Goal: Transaction & Acquisition: Obtain resource

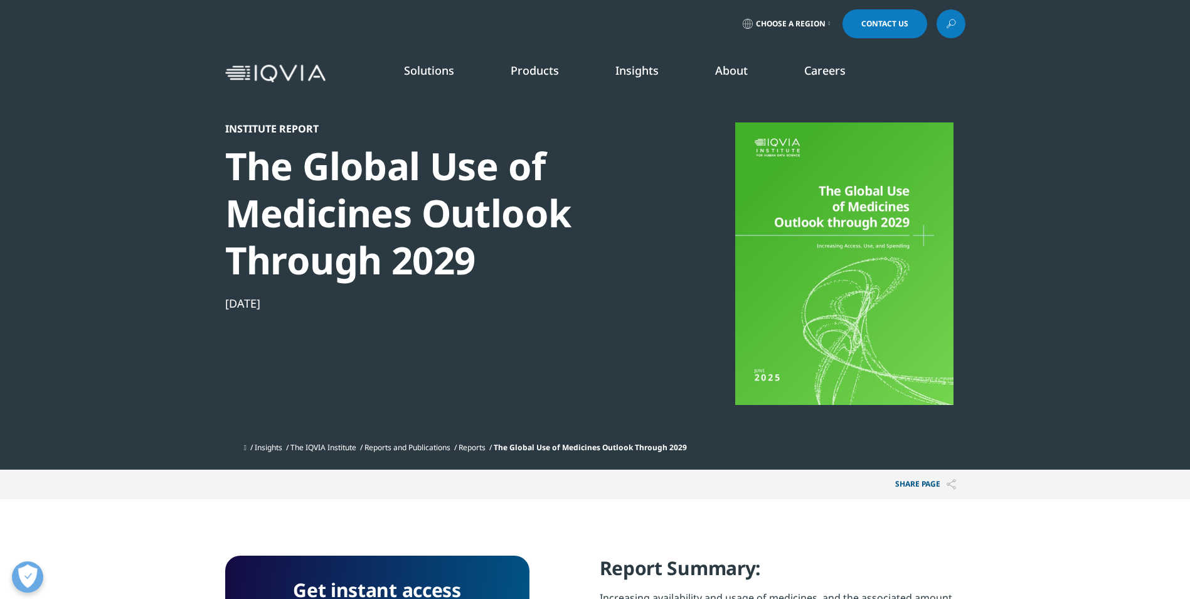
click at [360, 228] on div "The Global Use of Medicines Outlook Through 2029" at bounding box center [440, 212] width 430 height 141
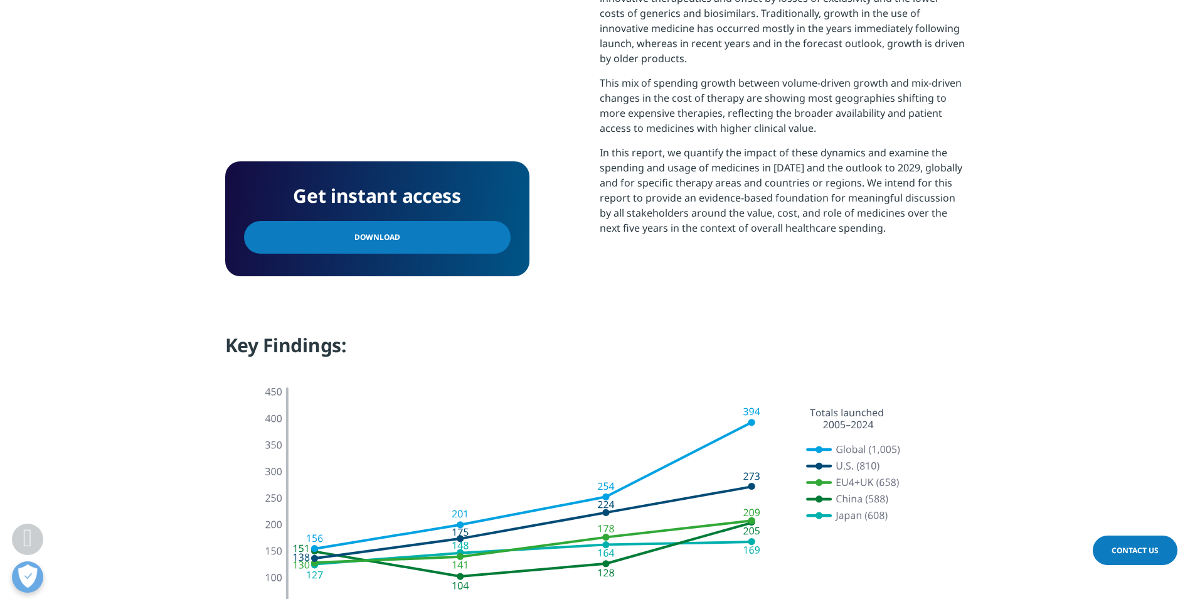
scroll to position [627, 0]
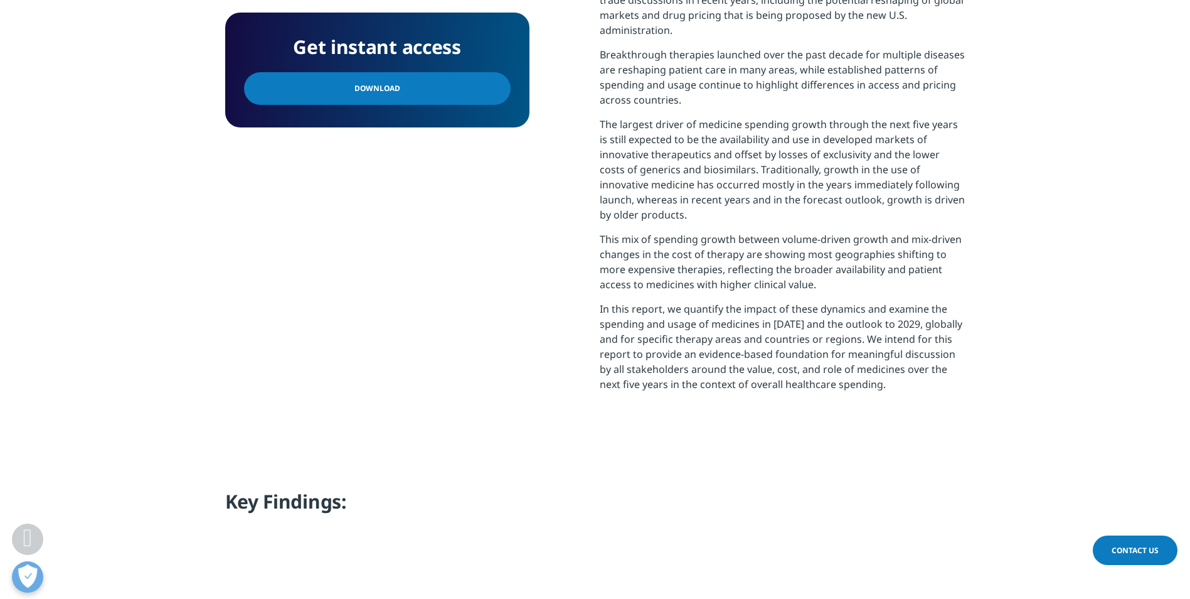
click at [355, 88] on span "Download" at bounding box center [378, 89] width 46 height 14
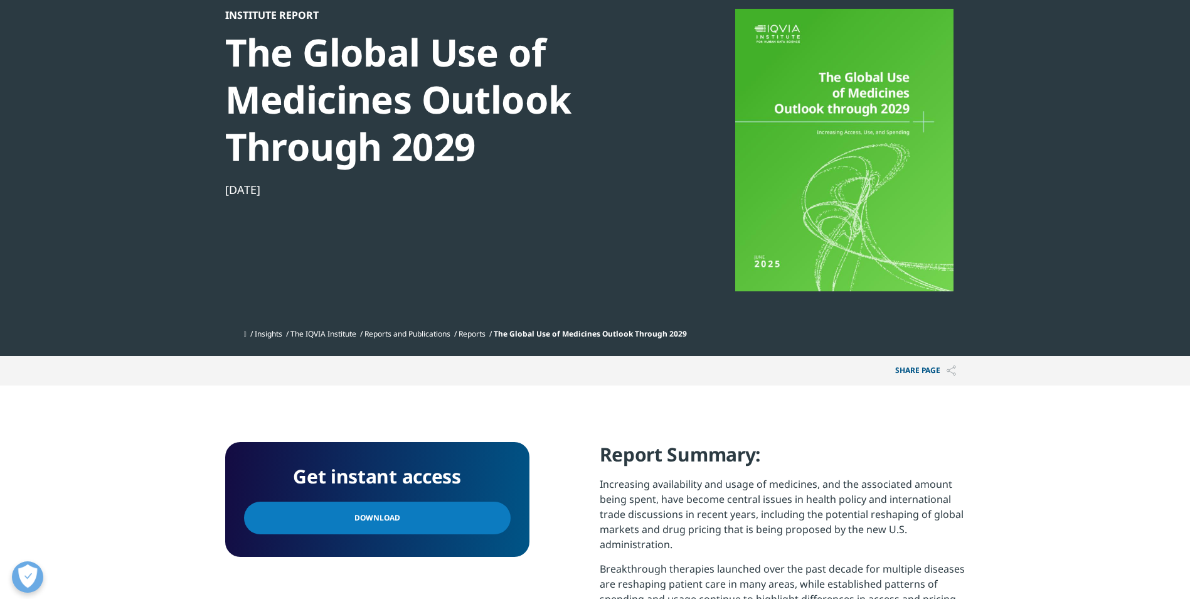
scroll to position [209, 0]
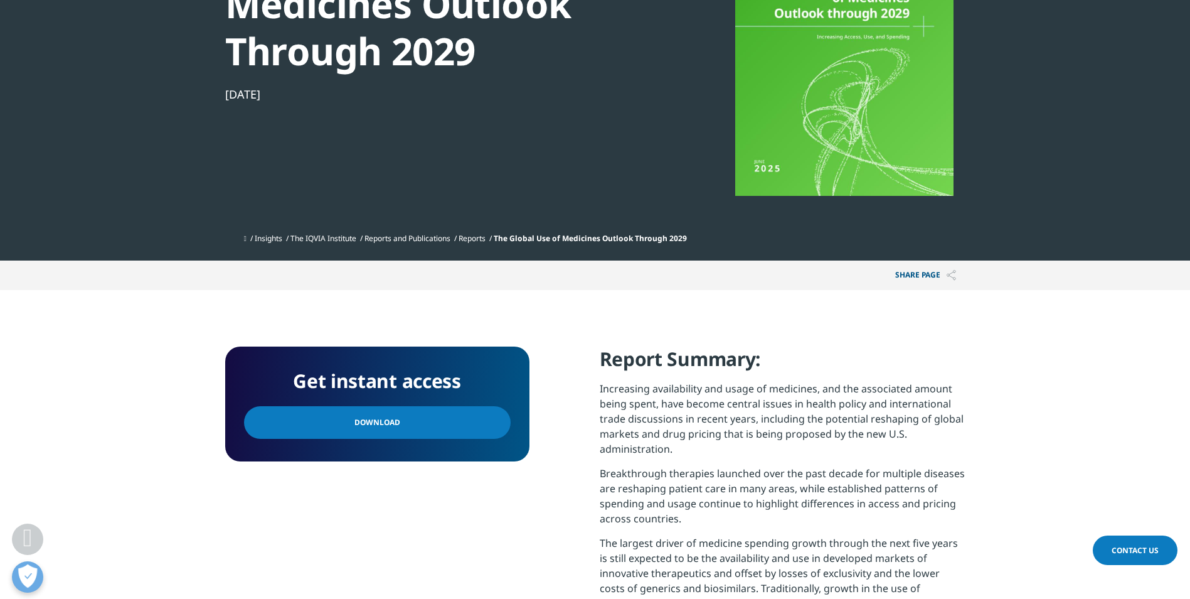
click at [373, 417] on span "Download" at bounding box center [378, 422] width 46 height 14
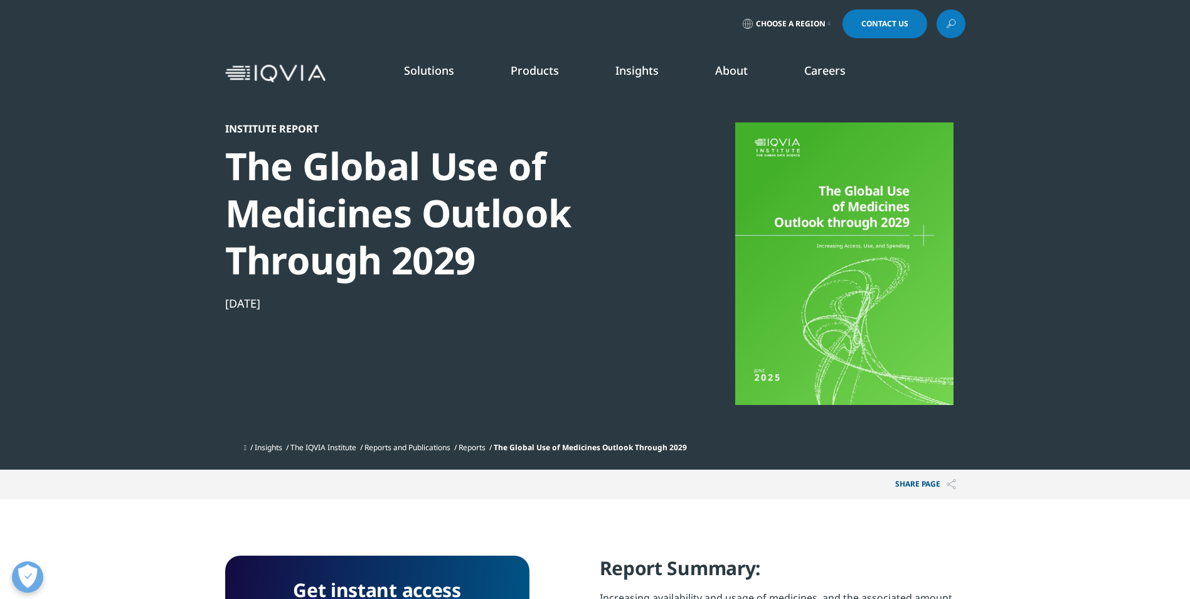
scroll to position [505, 740]
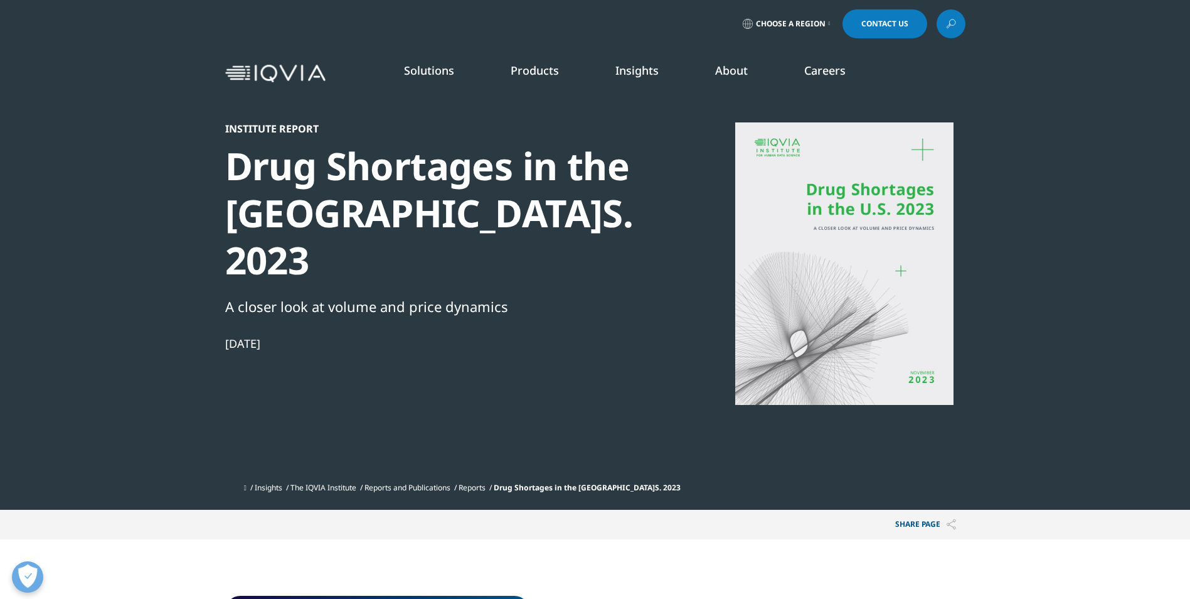
scroll to position [320, 740]
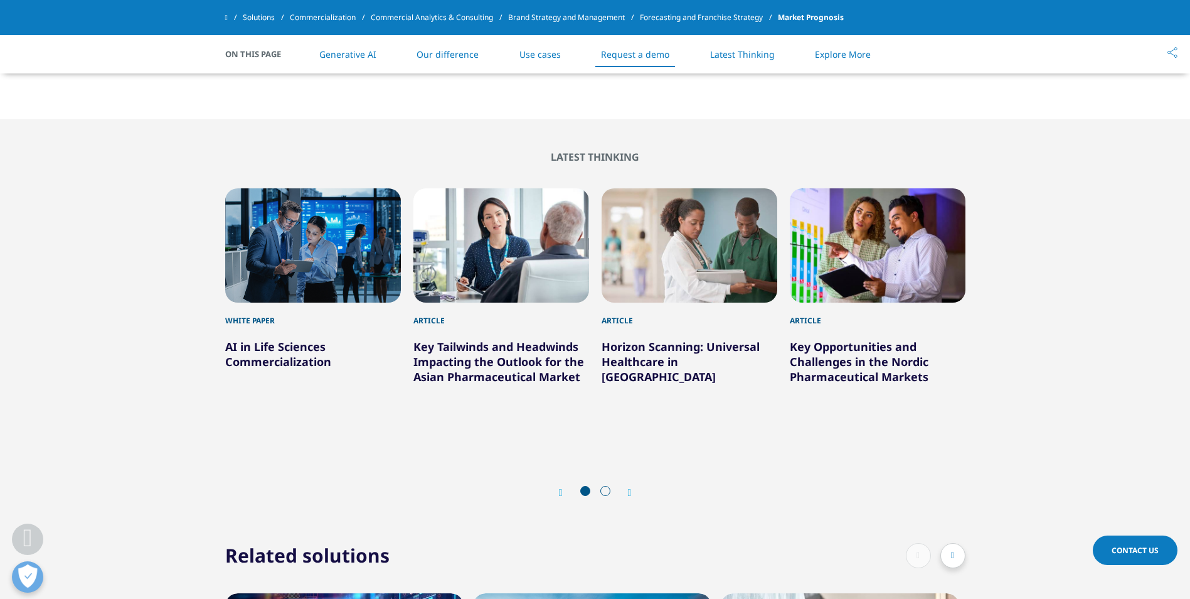
scroll to position [3238, 0]
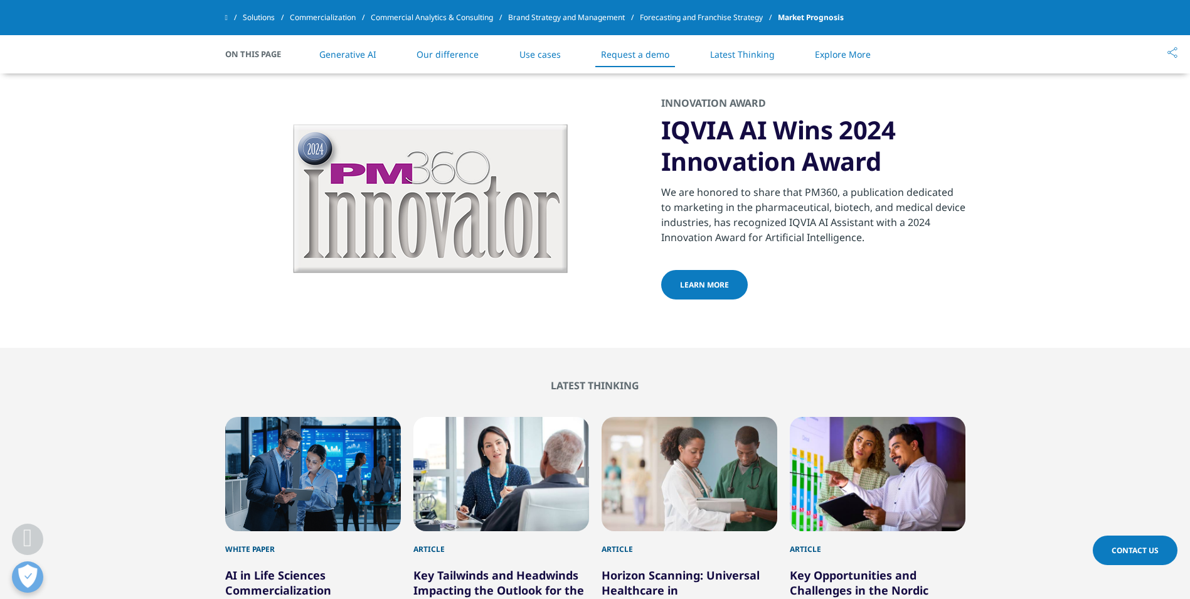
click at [768, 196] on div "We are honored to share that PM360, a publication dedicated to marketing in the…" at bounding box center [813, 211] width 304 height 68
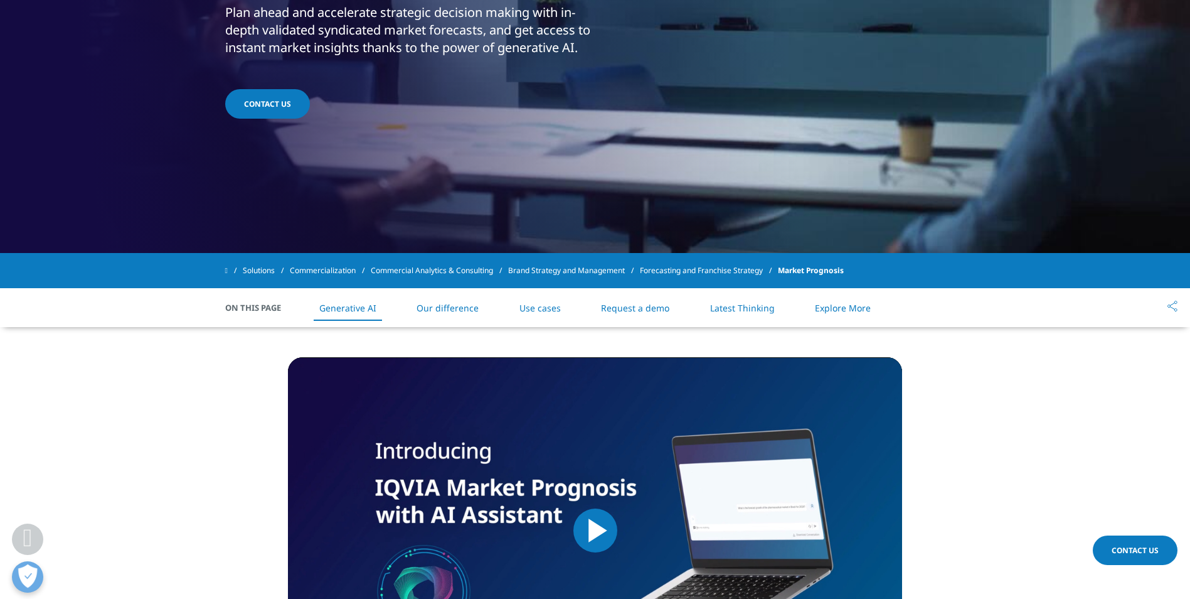
scroll to position [419, 0]
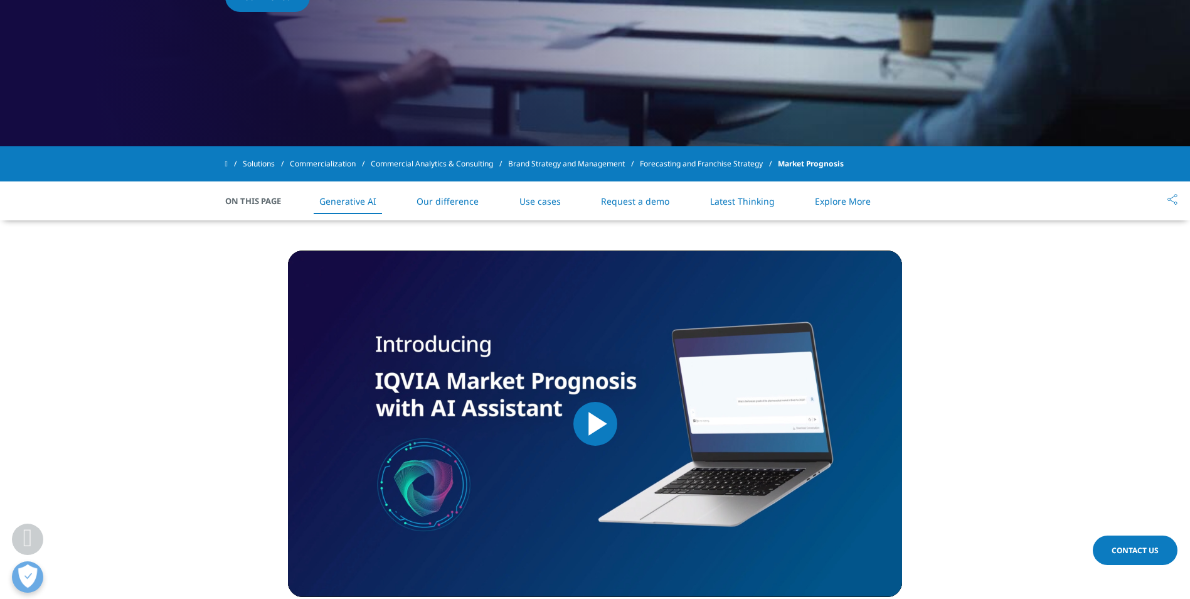
click at [844, 161] on span "Market Prognosis" at bounding box center [811, 163] width 66 height 23
click at [830, 164] on span "Market Prognosis" at bounding box center [811, 163] width 66 height 23
click at [531, 198] on link "Use cases" at bounding box center [540, 201] width 41 height 12
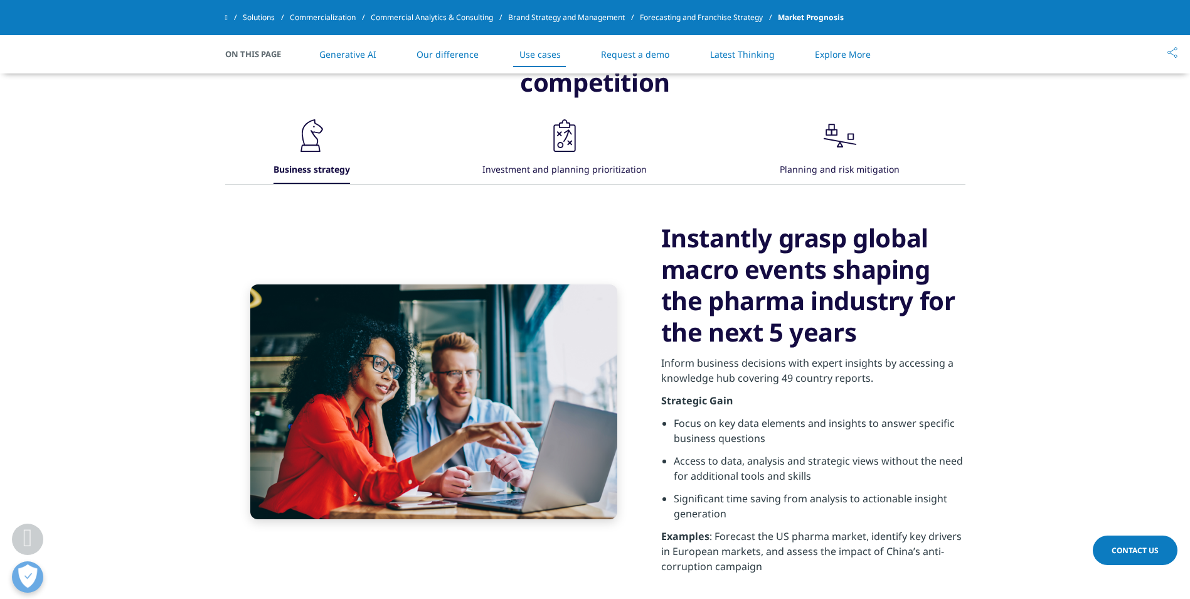
scroll to position [2185, 0]
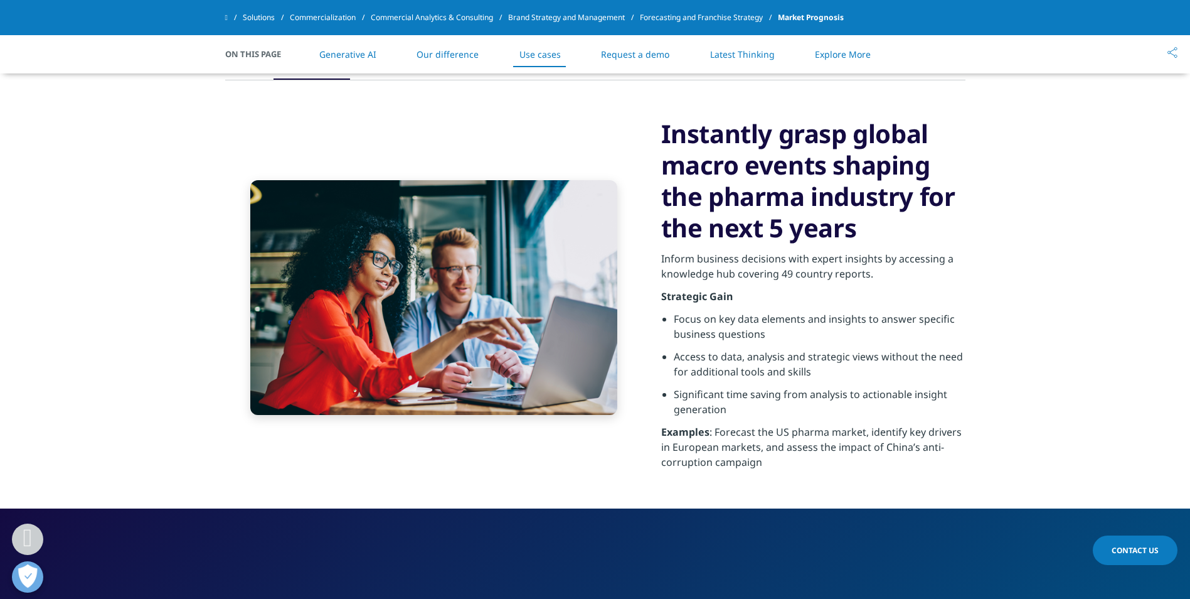
click at [812, 296] on p "Strategic Gain" at bounding box center [813, 300] width 304 height 23
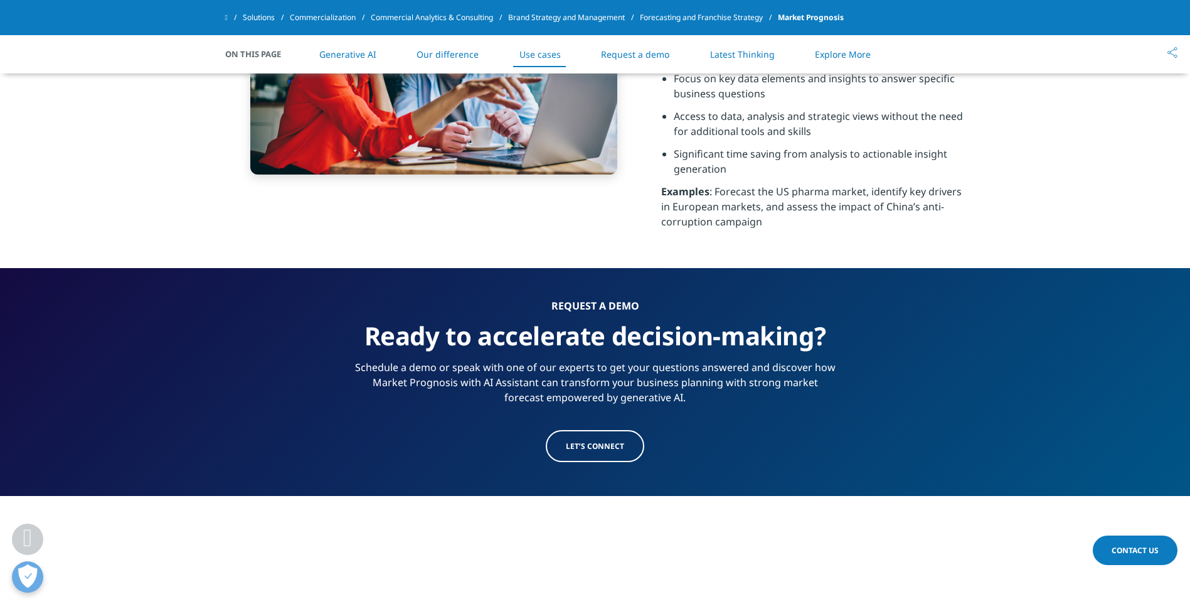
scroll to position [2499, 0]
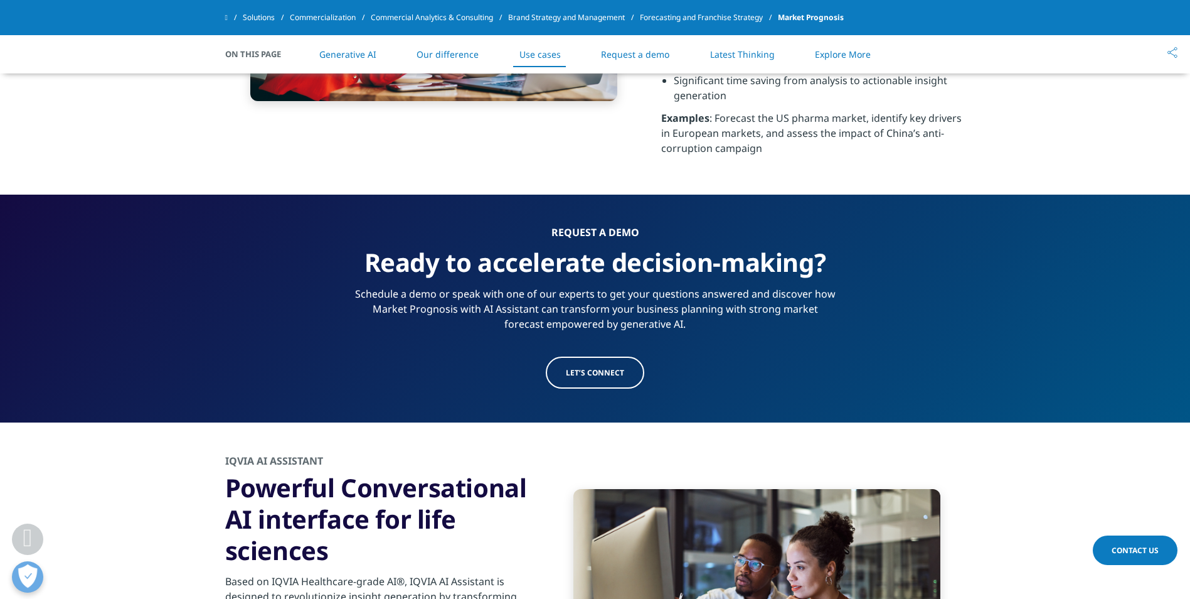
click at [685, 55] on ul "Generative AI Our difference Use cases Request a demo Latest Thinking Explore M…" at bounding box center [595, 54] width 592 height 37
click at [661, 63] on li "Request a demo" at bounding box center [635, 54] width 93 height 37
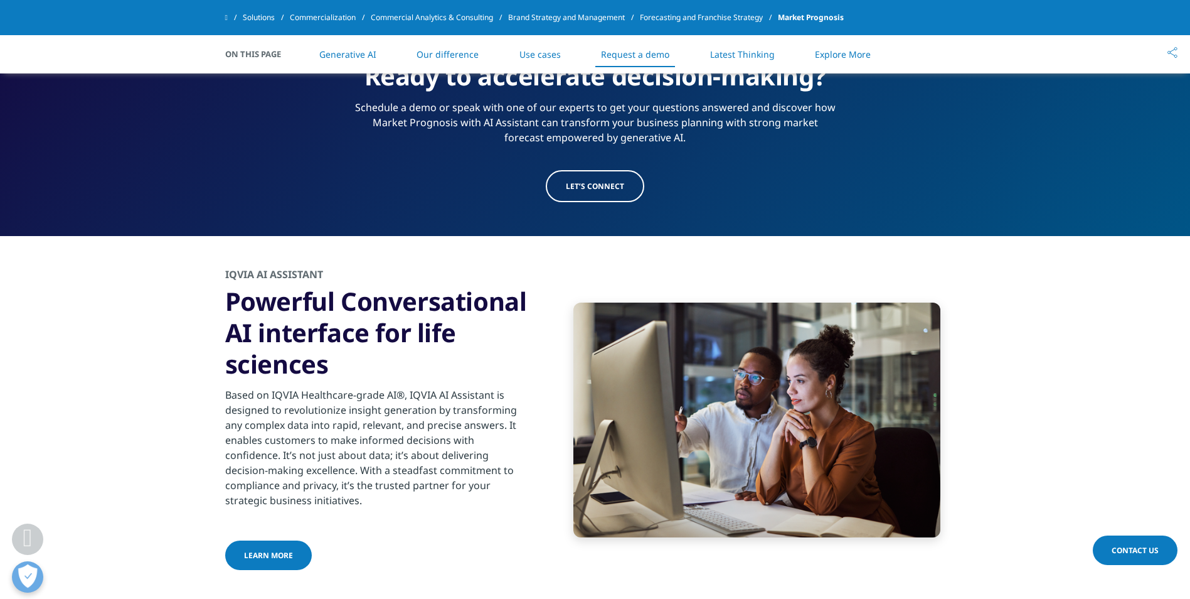
scroll to position [2654, 0]
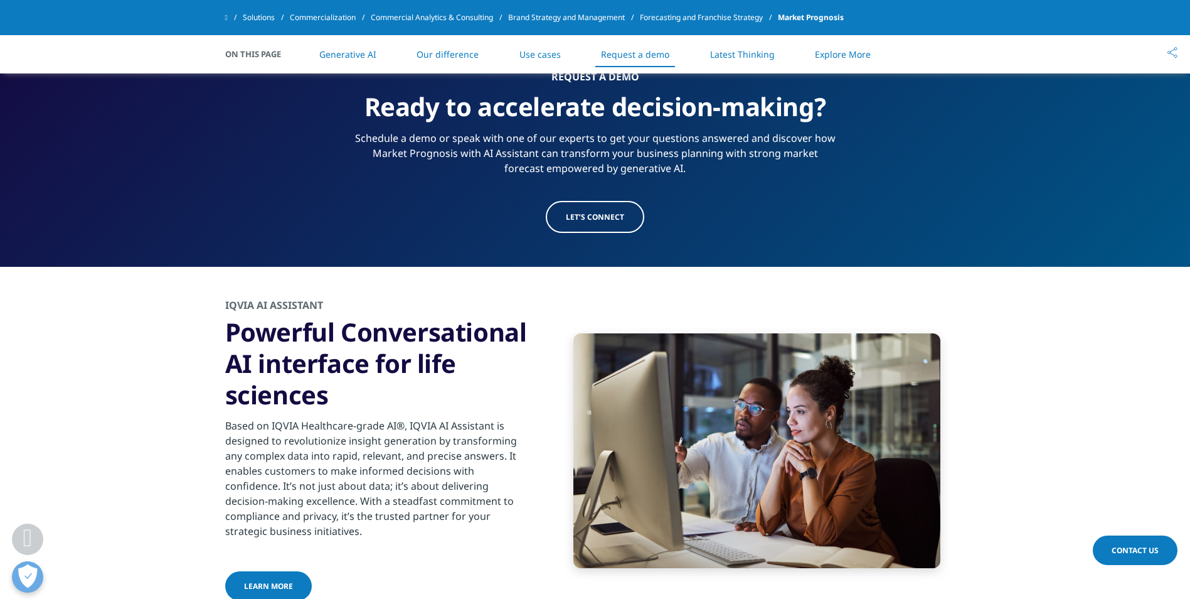
click at [609, 218] on span "Let’s connect" at bounding box center [595, 216] width 58 height 11
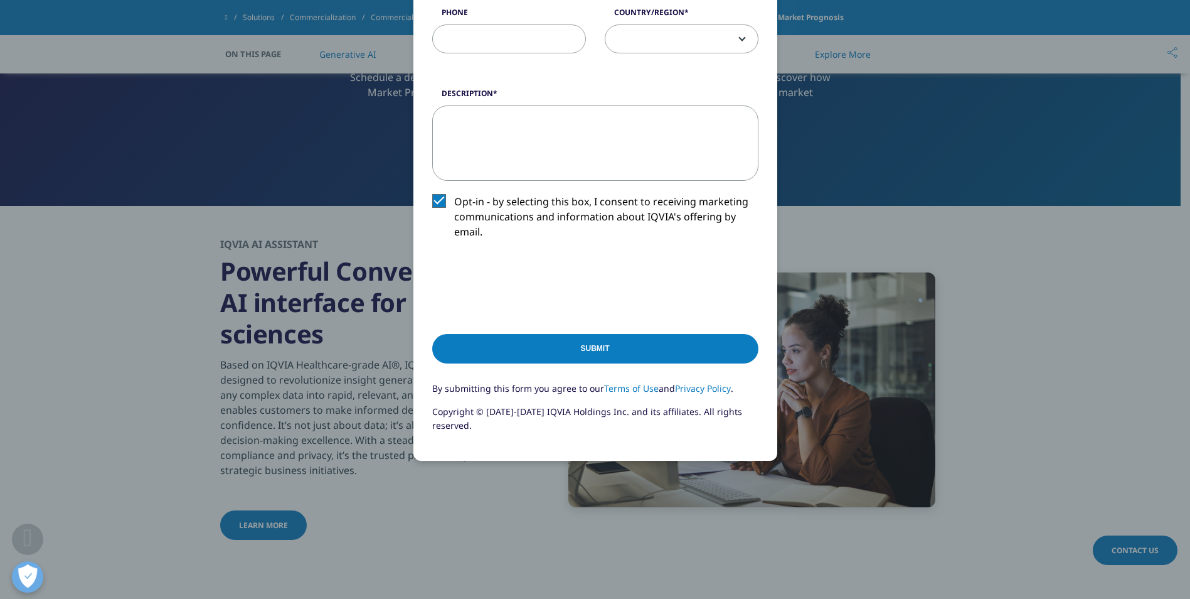
scroll to position [2759, 0]
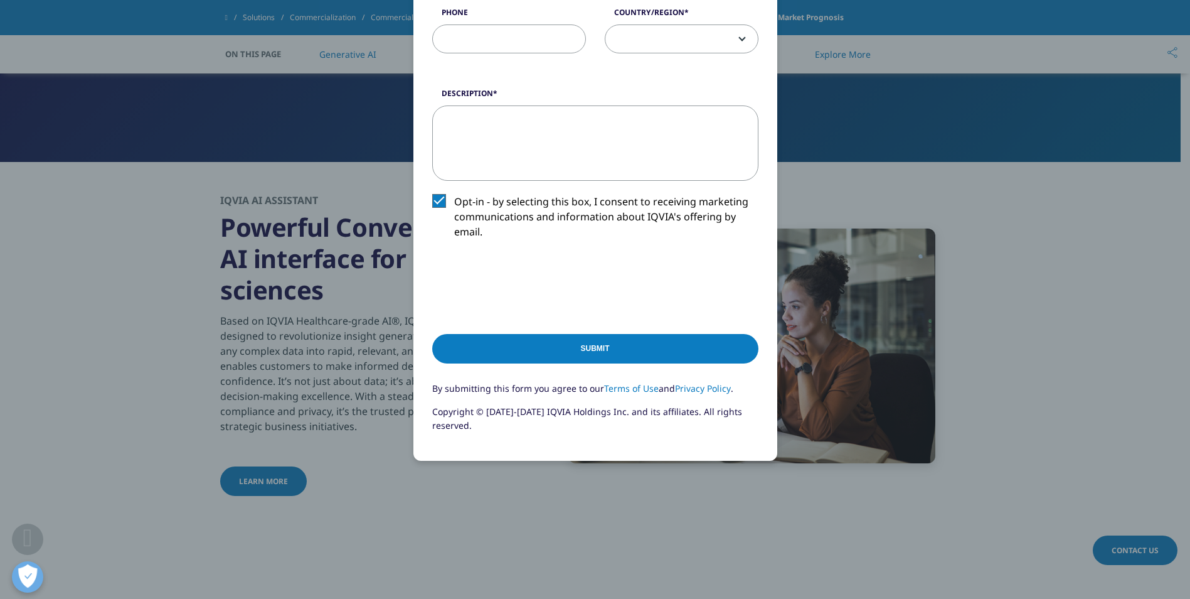
click at [563, 348] on input "Submit" at bounding box center [595, 348] width 326 height 29
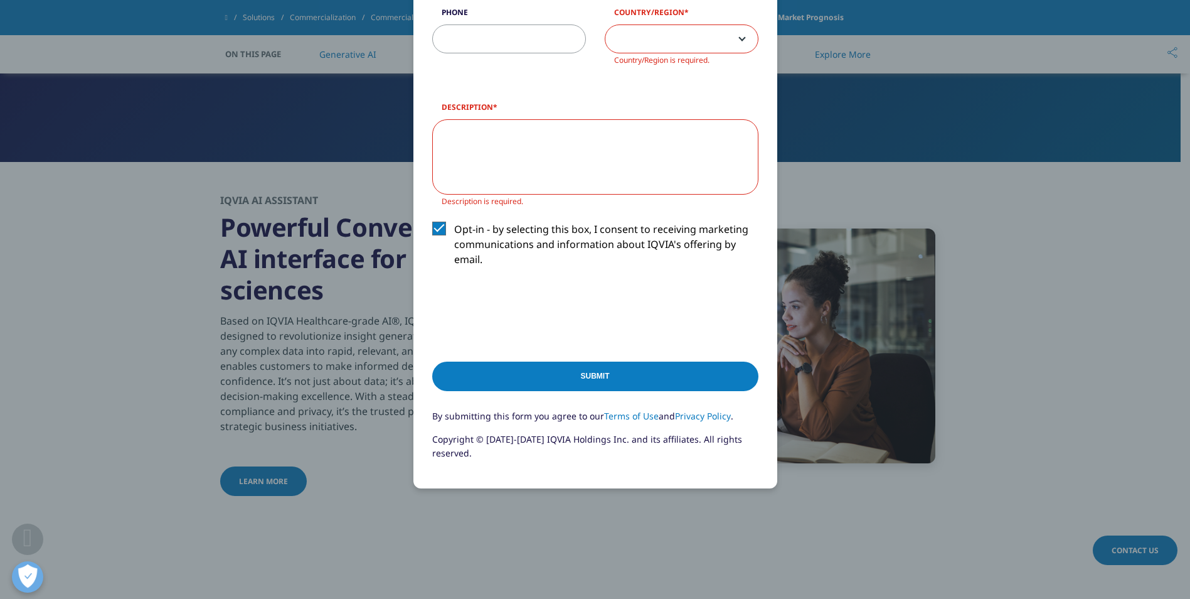
click at [581, 132] on textarea "Description" at bounding box center [595, 156] width 326 height 75
click at [626, 162] on textarea "Description" at bounding box center [595, 156] width 326 height 75
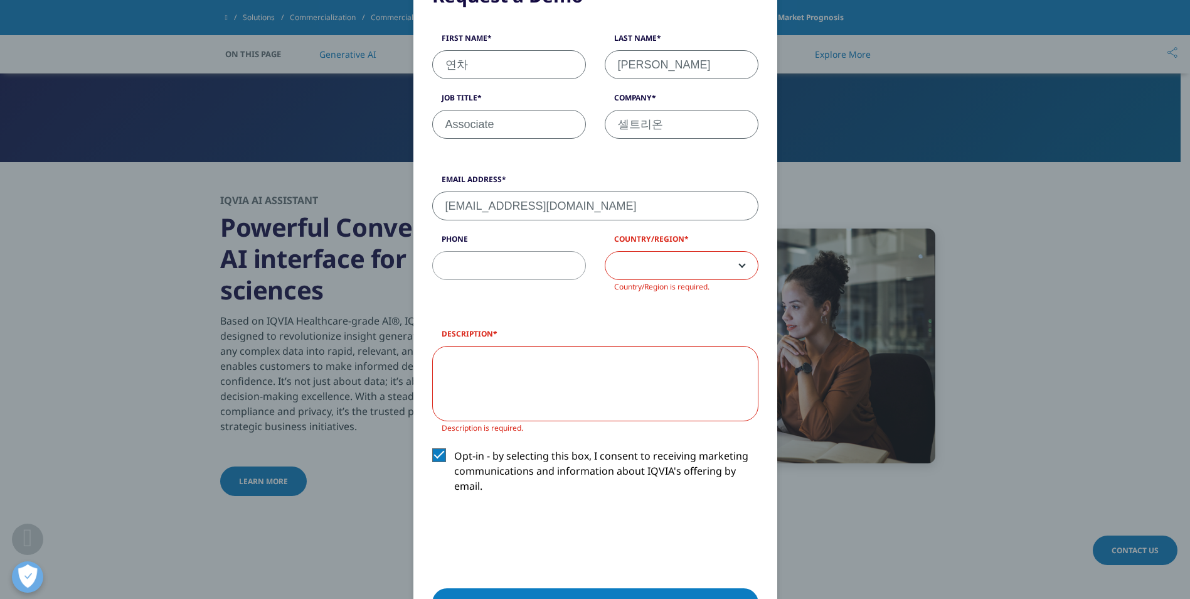
scroll to position [164, 0]
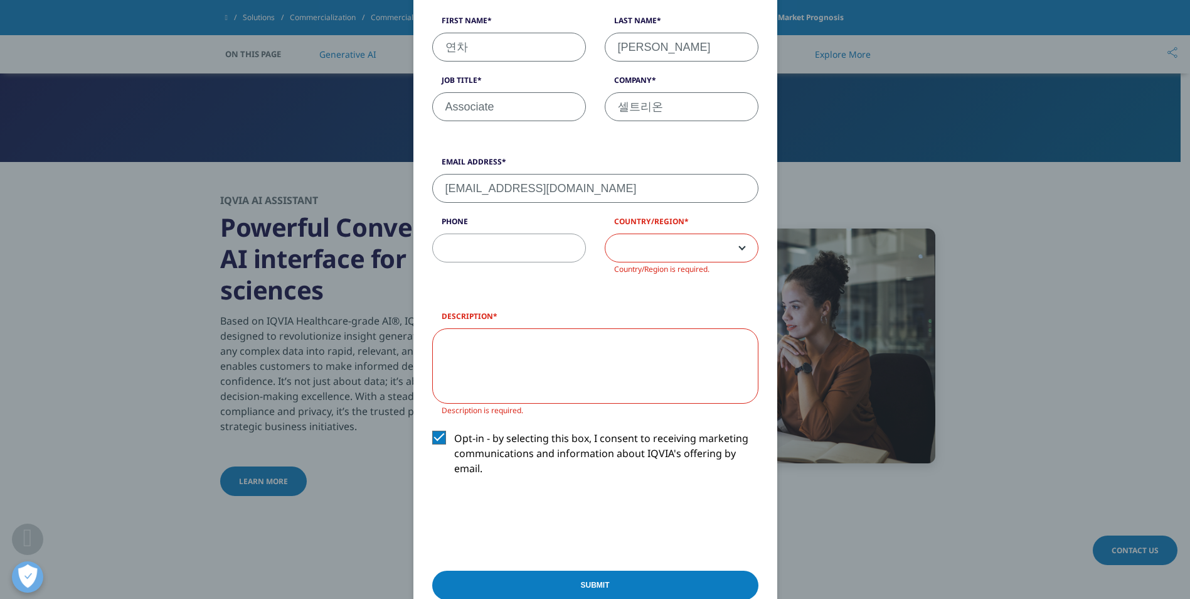
click at [664, 248] on span at bounding box center [682, 248] width 152 height 29
click at [667, 239] on span at bounding box center [682, 248] width 152 height 29
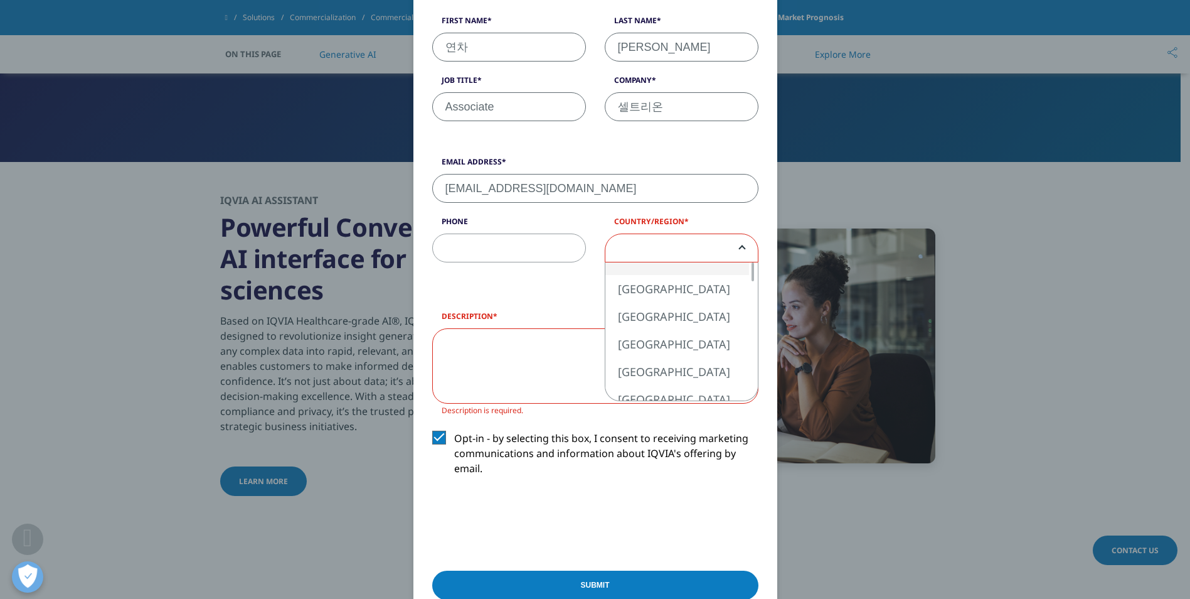
click at [702, 242] on span at bounding box center [682, 248] width 152 height 29
click at [752, 363] on div at bounding box center [753, 364] width 3 height 19
click at [752, 369] on div at bounding box center [753, 371] width 3 height 19
select select "South Korea"
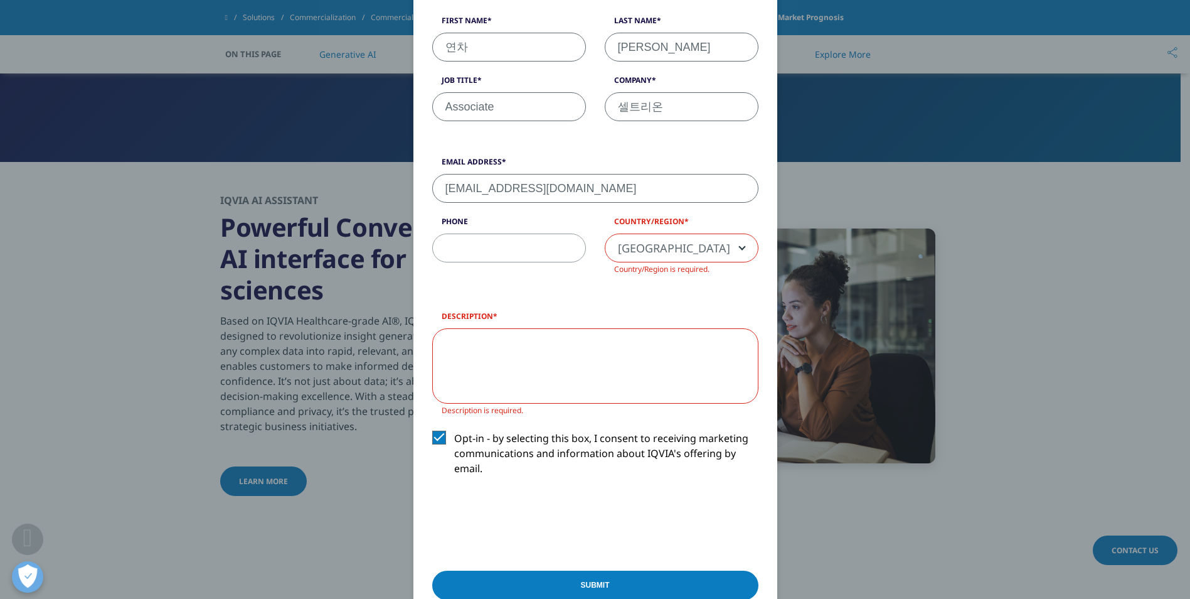
click at [605, 348] on textarea "Description" at bounding box center [595, 365] width 326 height 75
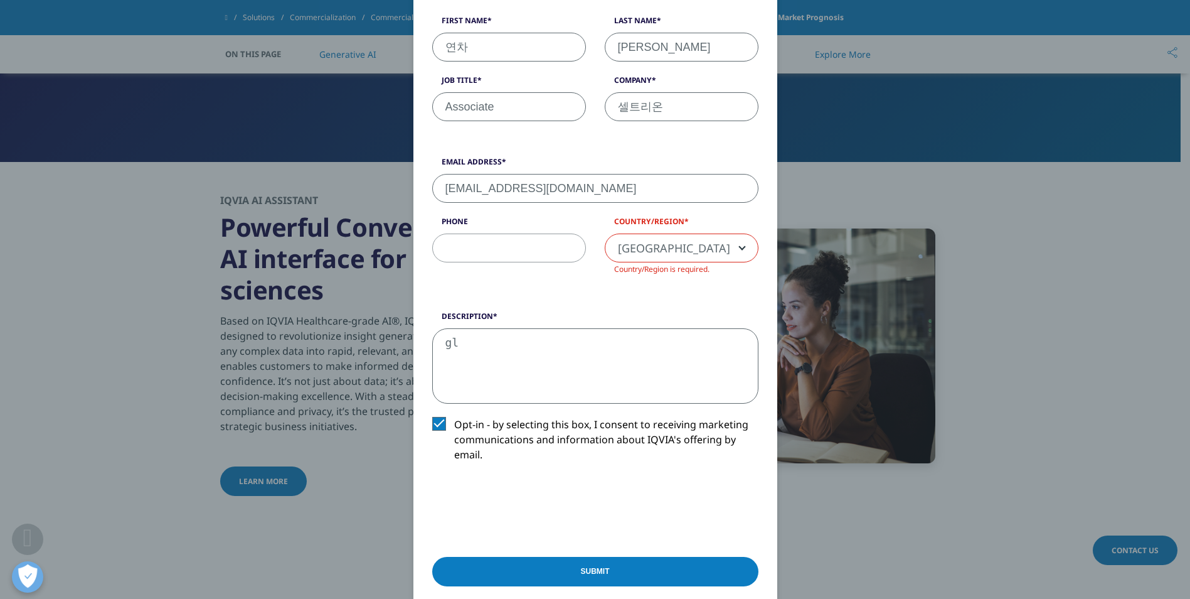
type textarea "g"
type textarea "I would like to see the global spending"
click at [530, 567] on input "Submit" at bounding box center [595, 571] width 326 height 29
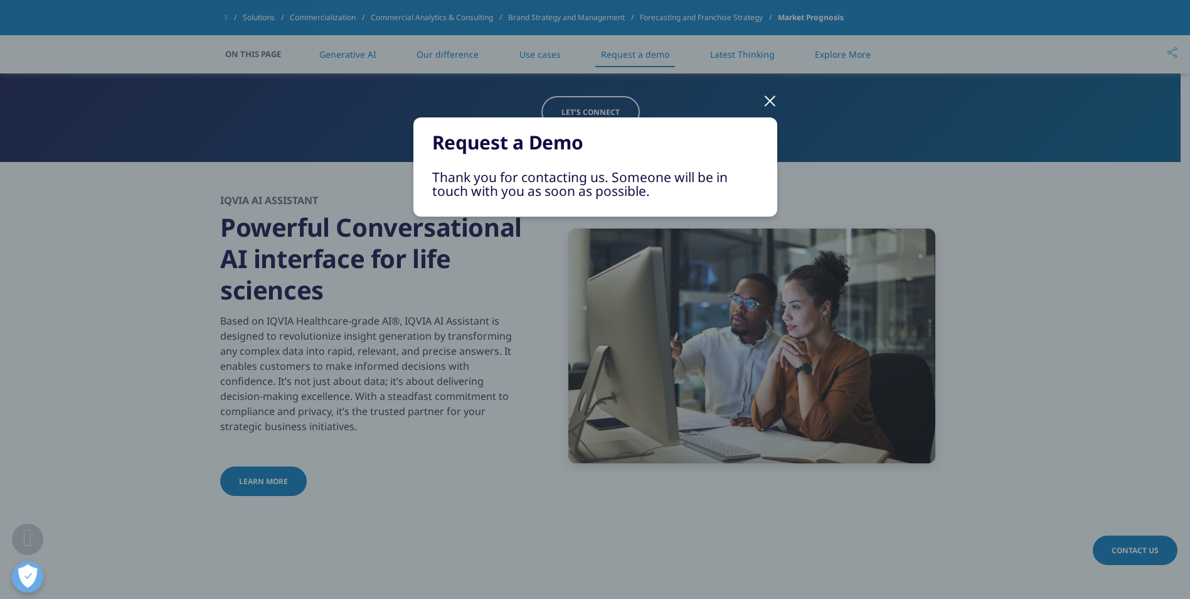
scroll to position [0, 0]
click at [772, 103] on div at bounding box center [770, 100] width 14 height 35
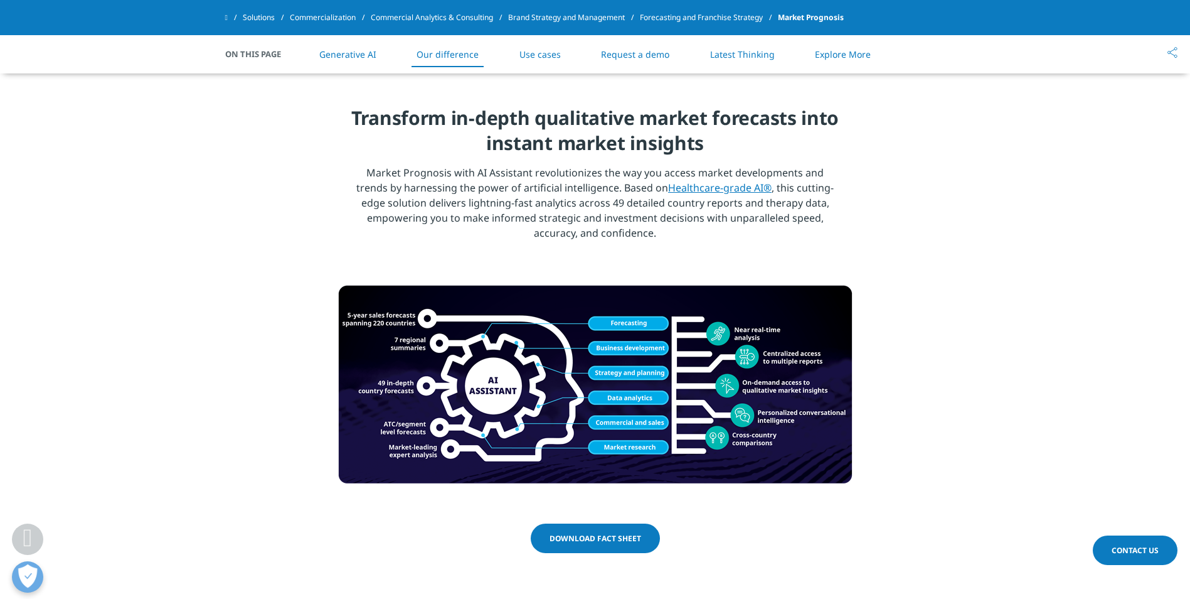
scroll to position [1609, 0]
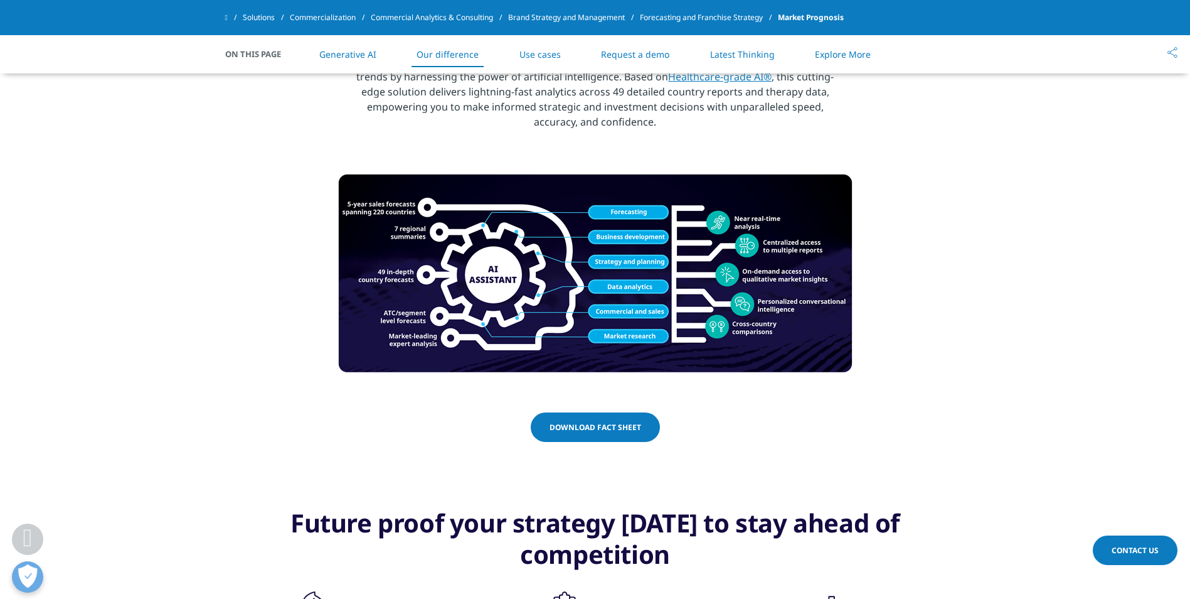
click at [521, 54] on link "Use cases" at bounding box center [540, 54] width 41 height 12
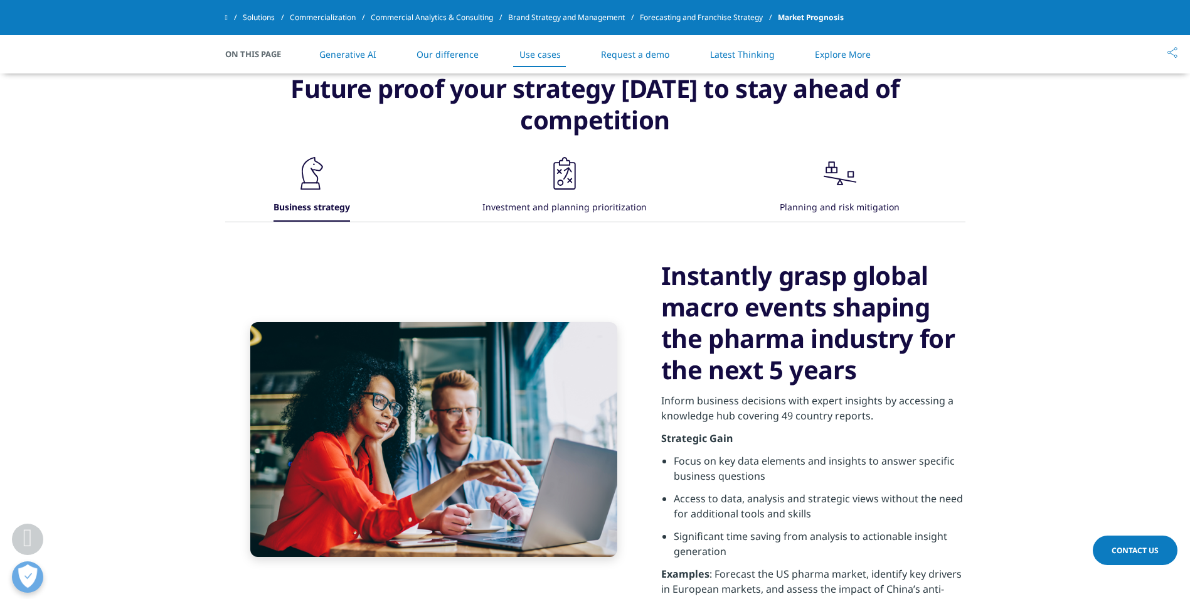
scroll to position [2046, 0]
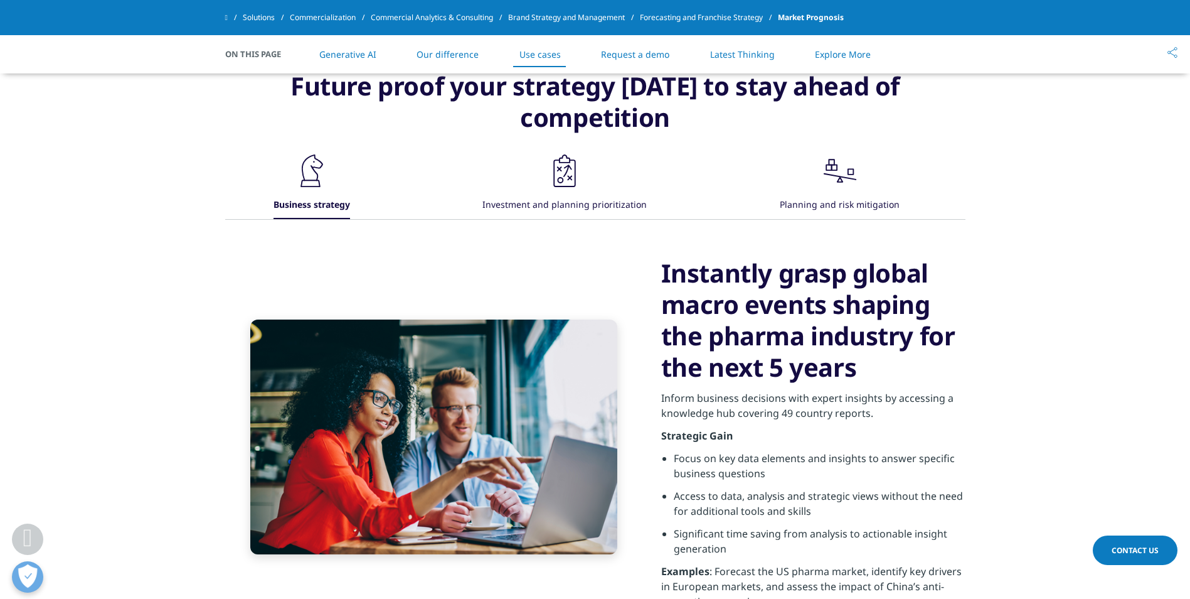
click at [847, 491] on li "Access to data, analysis and strategic views without the need for additional to…" at bounding box center [820, 507] width 292 height 38
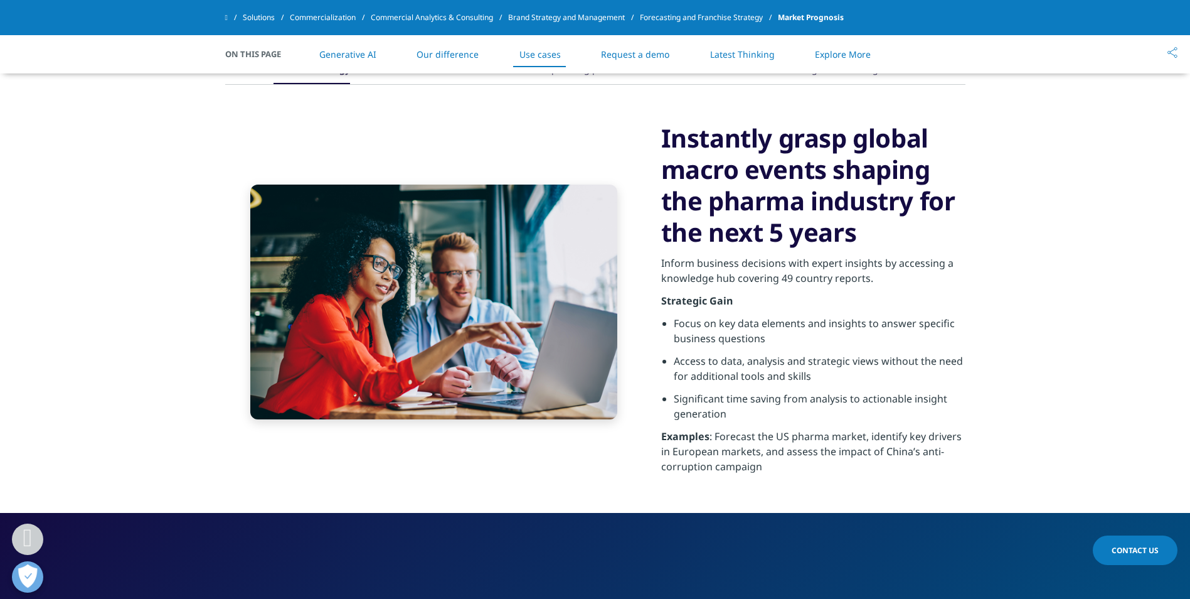
scroll to position [2150, 0]
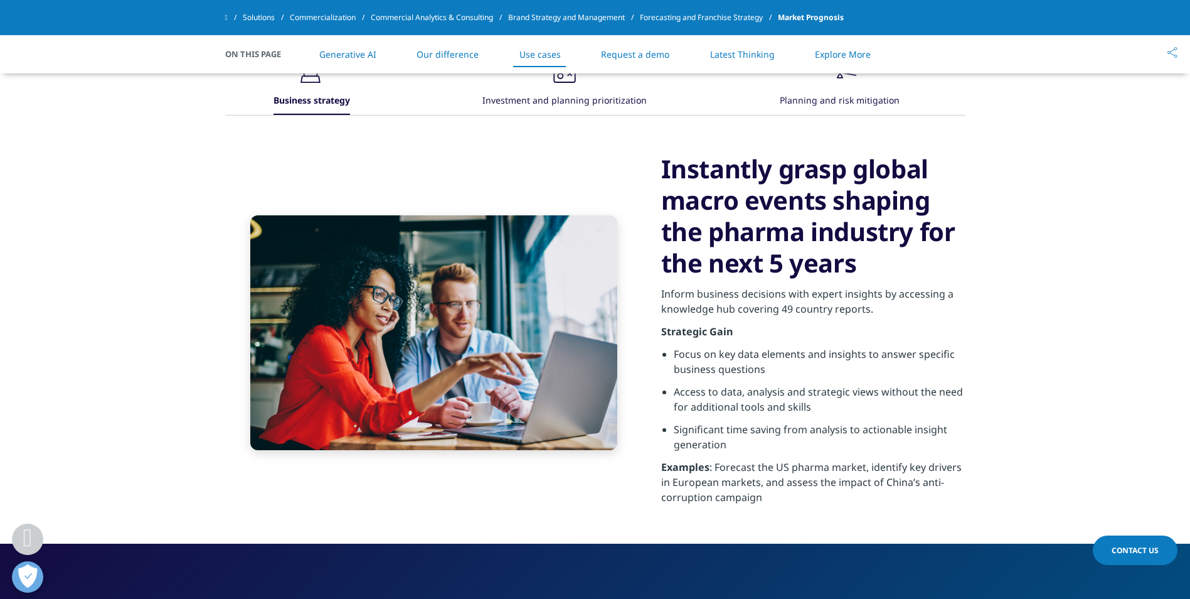
click at [432, 51] on link "Our difference" at bounding box center [448, 54] width 62 height 12
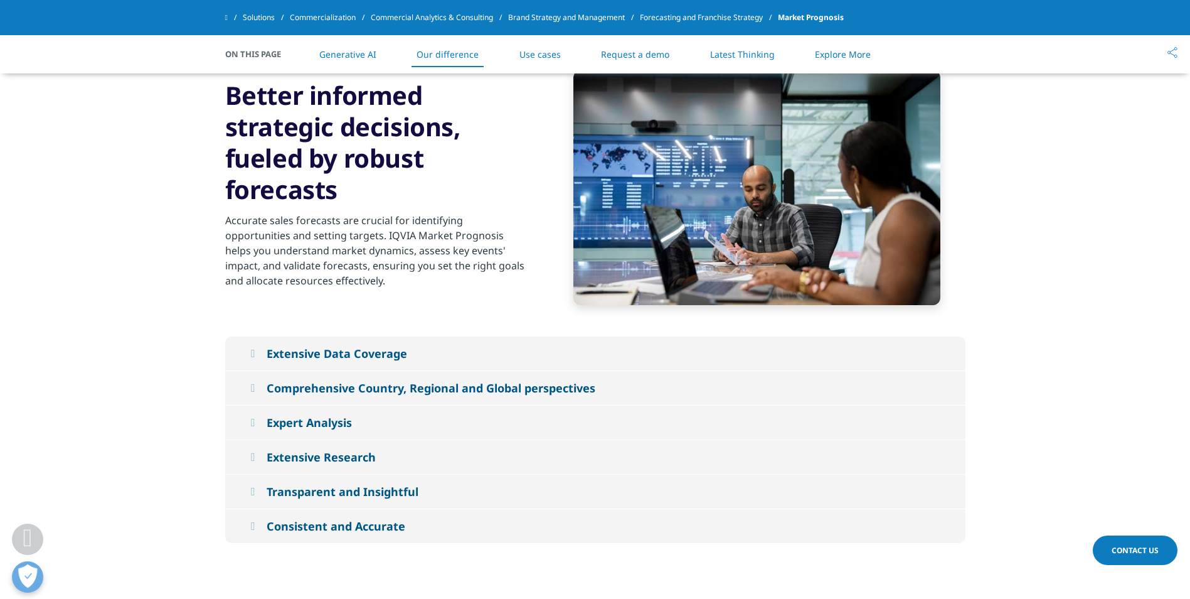
click at [360, 46] on li "Generative AI" at bounding box center [348, 54] width 82 height 37
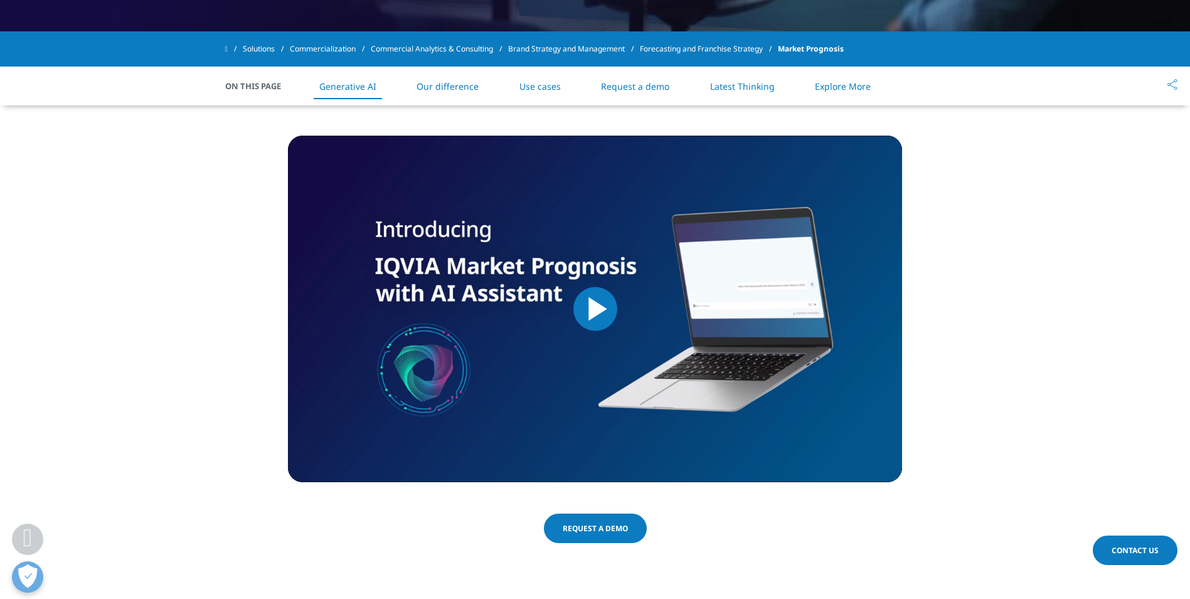
scroll to position [526, 0]
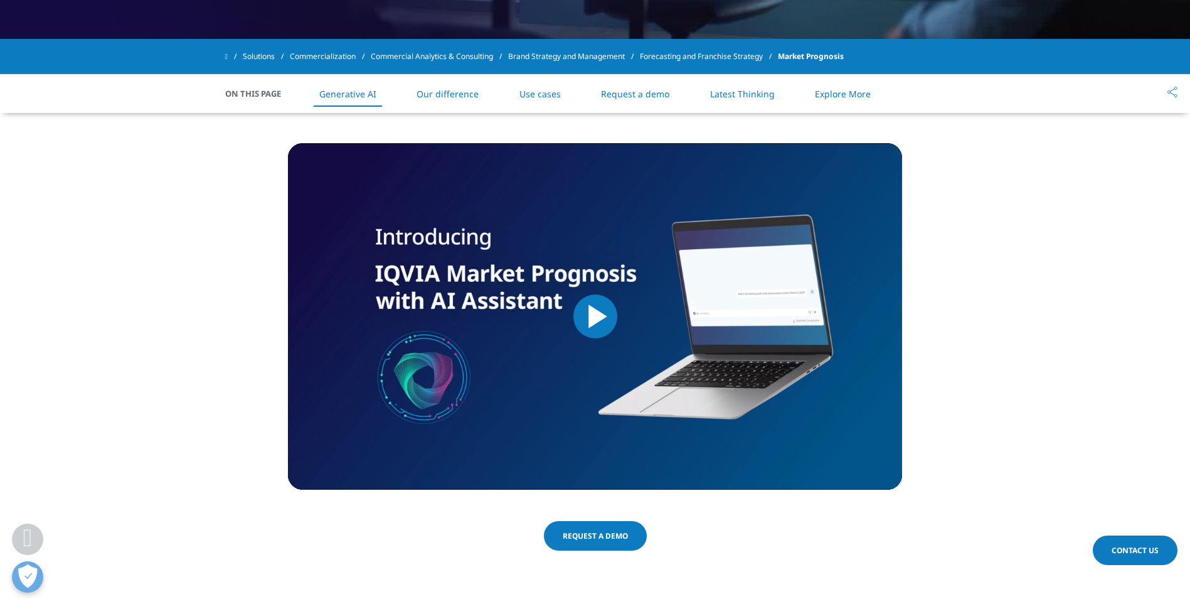
click at [237, 90] on span "On This Page" at bounding box center [259, 93] width 69 height 13
click at [809, 47] on span "Market Prognosis" at bounding box center [811, 56] width 66 height 23
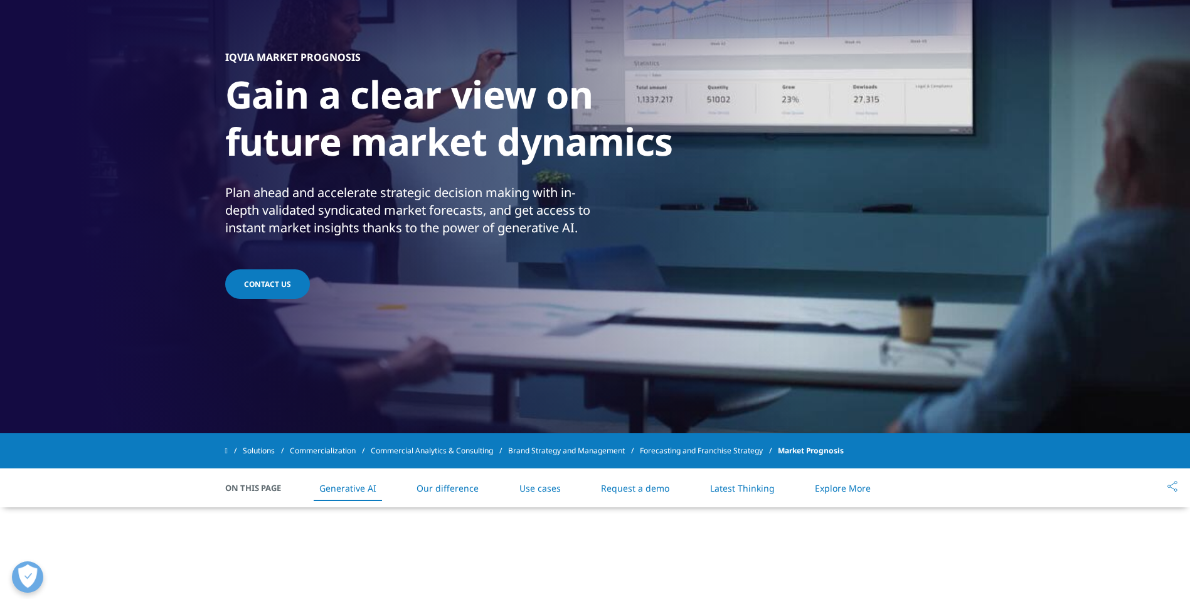
scroll to position [108, 0]
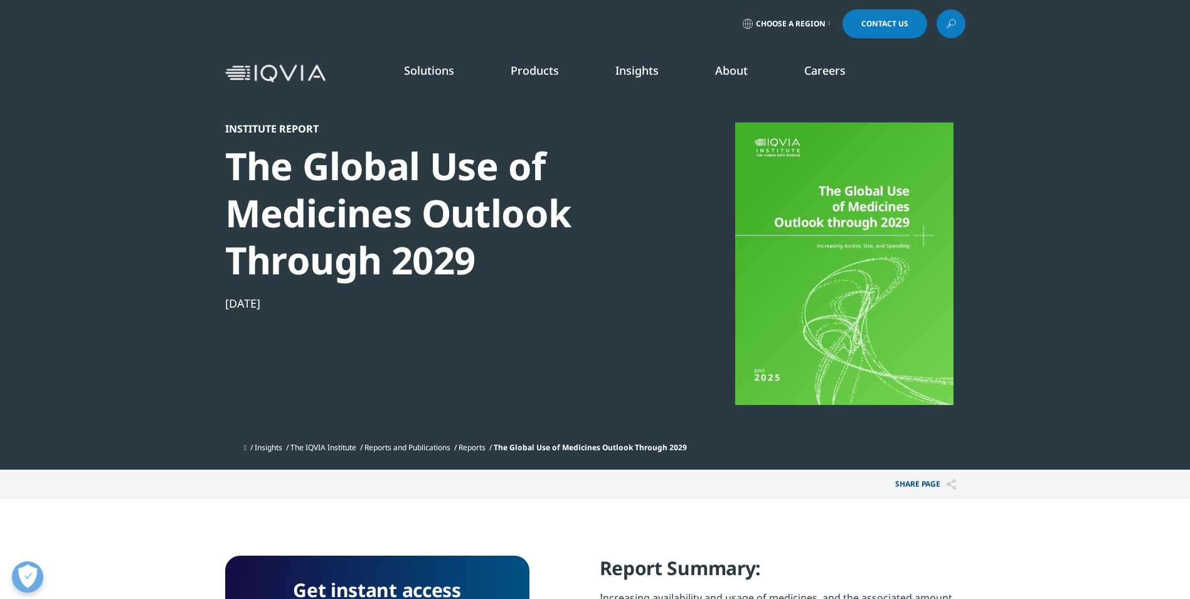
scroll to position [505, 740]
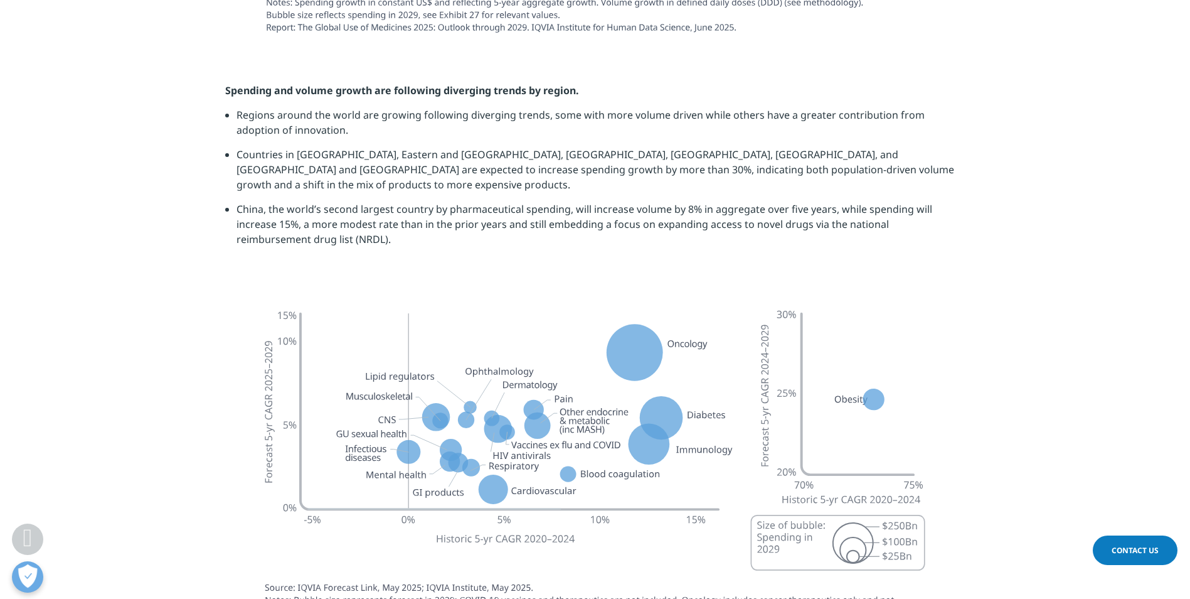
scroll to position [3346, 0]
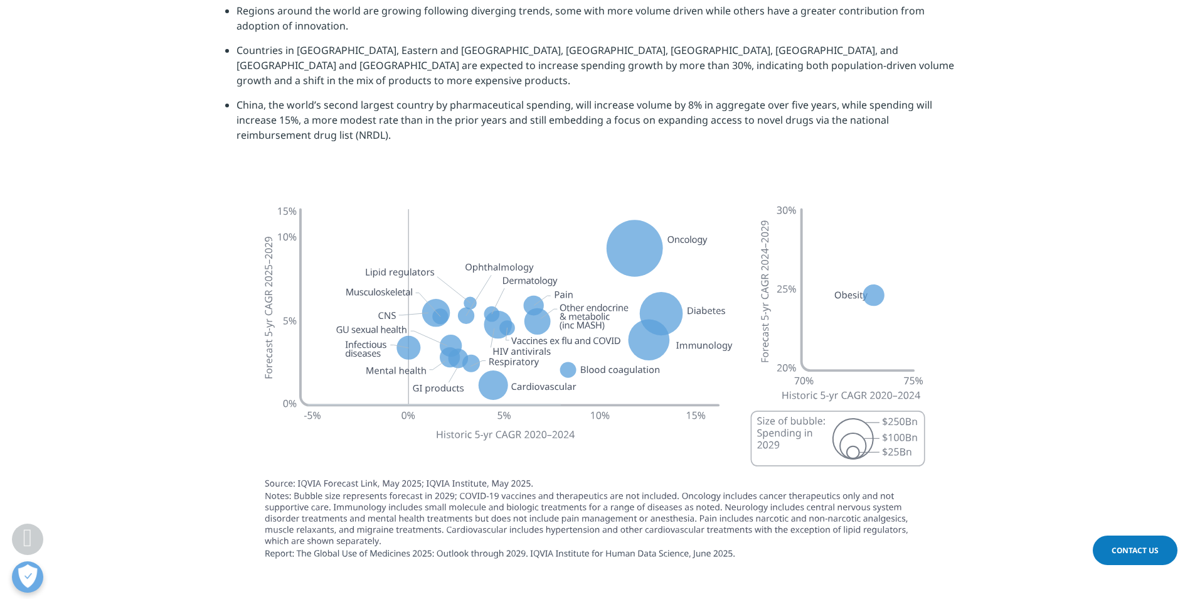
drag, startPoint x: 653, startPoint y: 289, endPoint x: 631, endPoint y: 204, distance: 88.1
click at [653, 288] on img at bounding box center [595, 380] width 703 height 394
click at [627, 183] on img at bounding box center [595, 380] width 703 height 394
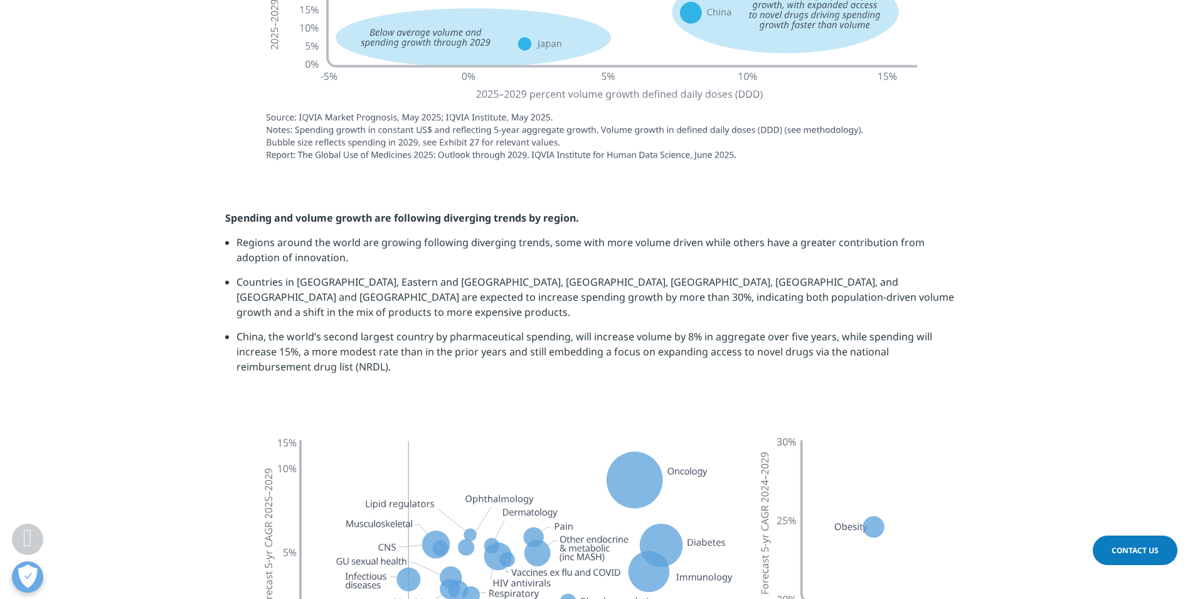
scroll to position [3242, 0]
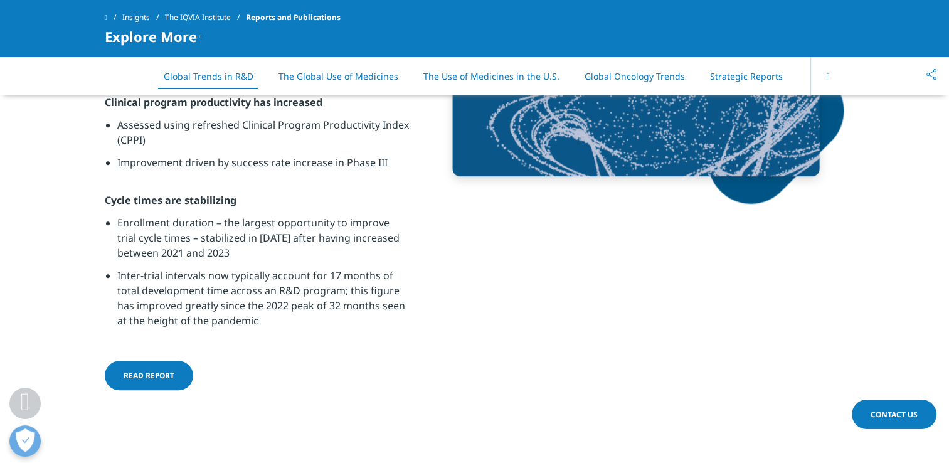
scroll to position [941, 0]
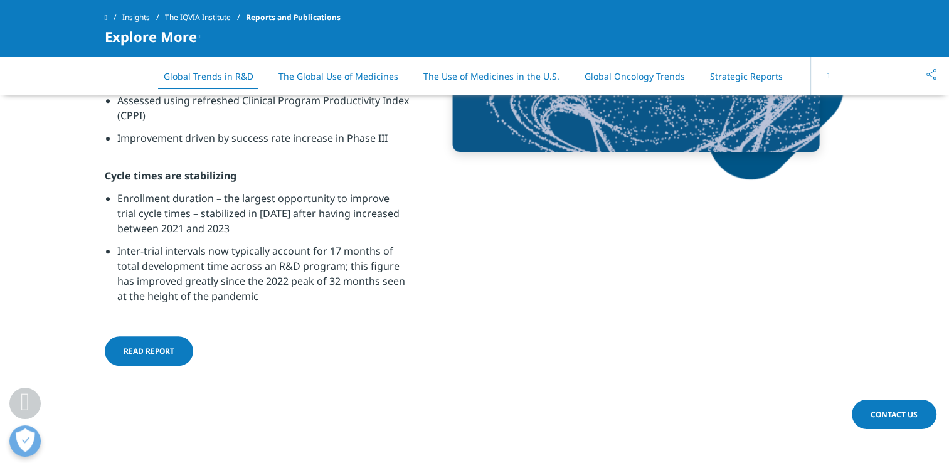
click at [141, 355] on span "Read report" at bounding box center [149, 351] width 51 height 11
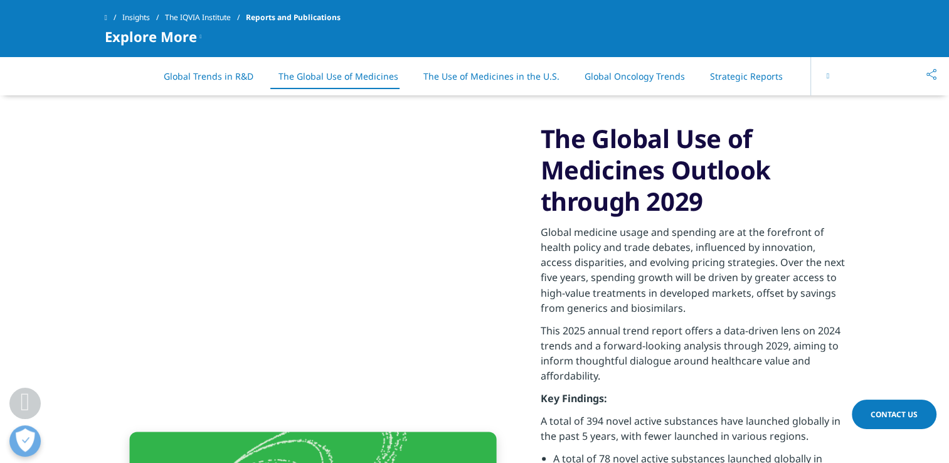
scroll to position [2510, 0]
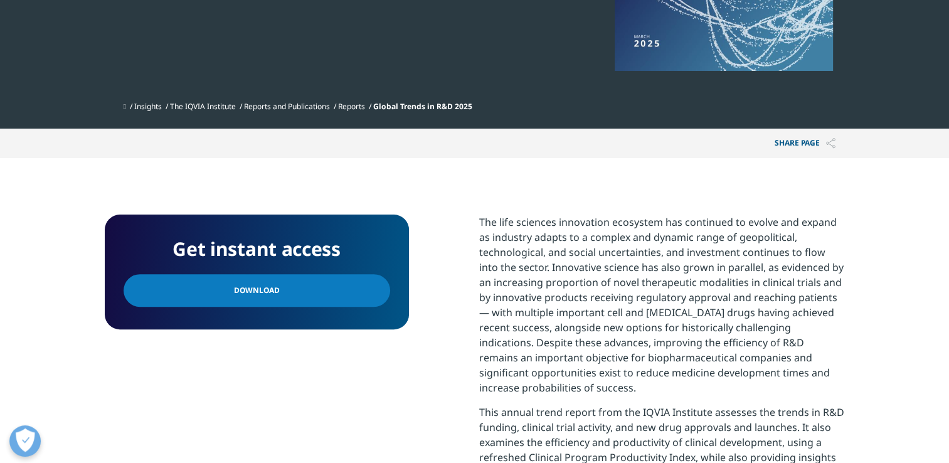
scroll to position [418, 0]
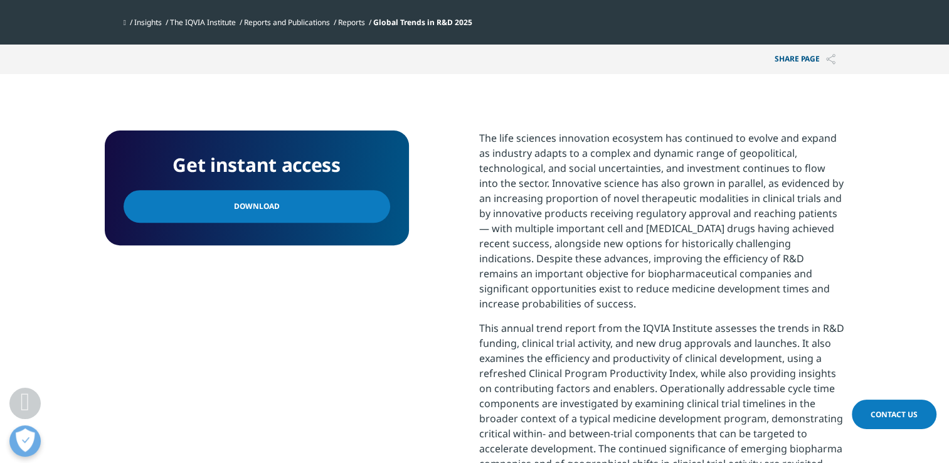
click at [299, 206] on link "Download" at bounding box center [257, 206] width 267 height 33
